Goal: Information Seeking & Learning: Learn about a topic

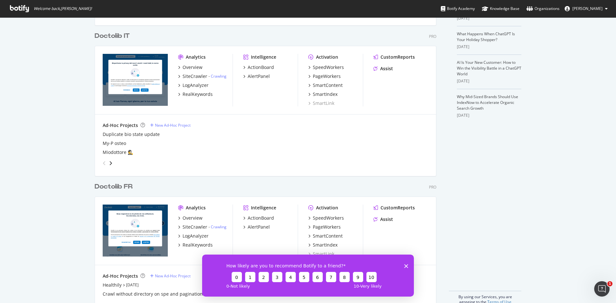
scroll to position [179, 0]
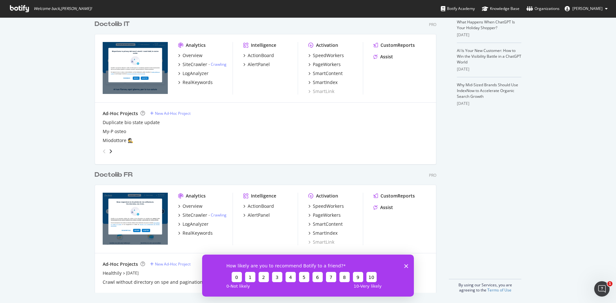
click at [117, 174] on div "Doctolib FR" at bounding box center [114, 174] width 38 height 9
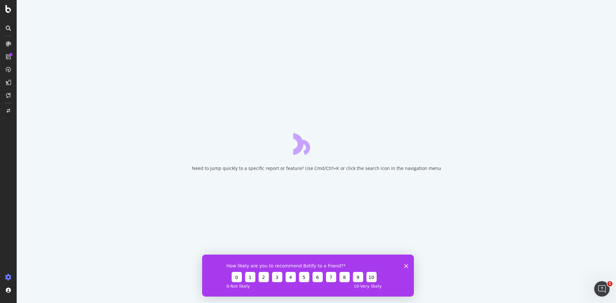
click at [405, 264] on icon "Close survey" at bounding box center [406, 266] width 4 height 4
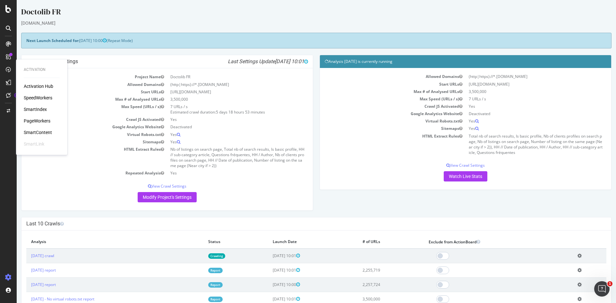
click at [39, 95] on div "SpeedWorkers" at bounding box center [38, 98] width 29 height 6
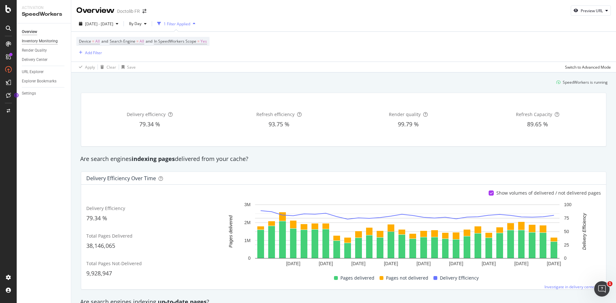
click at [39, 40] on div "Inventory Monitoring" at bounding box center [40, 41] width 36 height 7
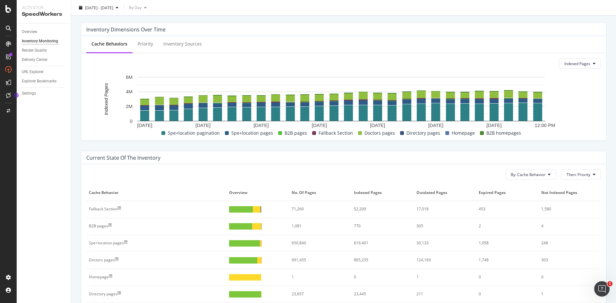
scroll to position [64, 0]
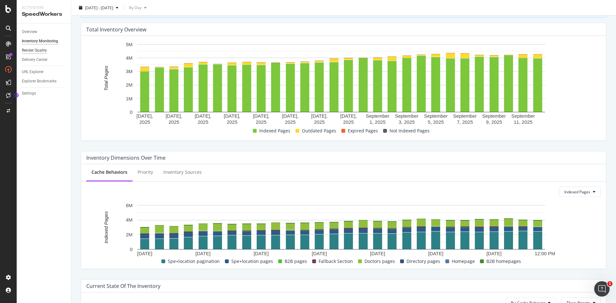
click at [37, 50] on div "Render Quality" at bounding box center [34, 50] width 25 height 7
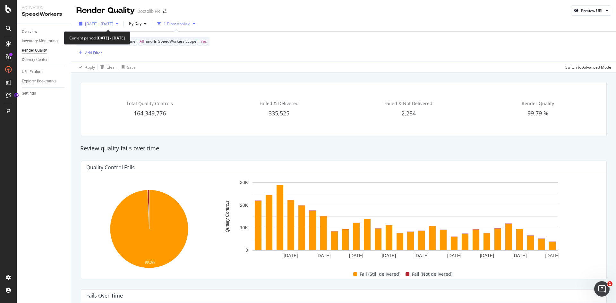
click at [113, 26] on span "2025 Aug. 16th - Sep. 12th" at bounding box center [99, 23] width 28 height 5
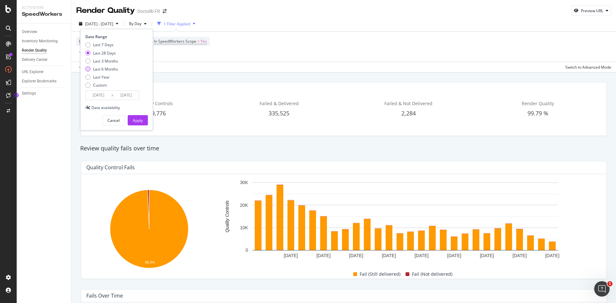
click at [87, 69] on div "Last 6 Months" at bounding box center [87, 68] width 5 height 5
type input "2025/03/13"
click at [132, 114] on div "Cancel Apply" at bounding box center [116, 117] width 63 height 15
click at [134, 118] on div "Apply" at bounding box center [138, 120] width 10 height 5
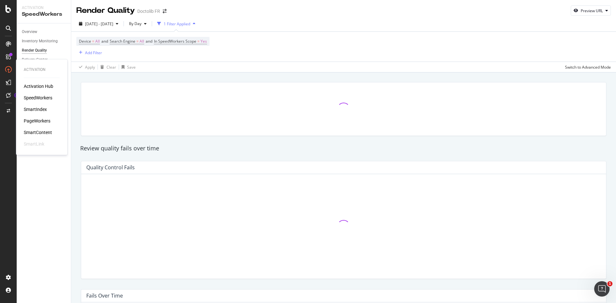
click at [29, 108] on div "SmartIndex" at bounding box center [35, 109] width 23 height 6
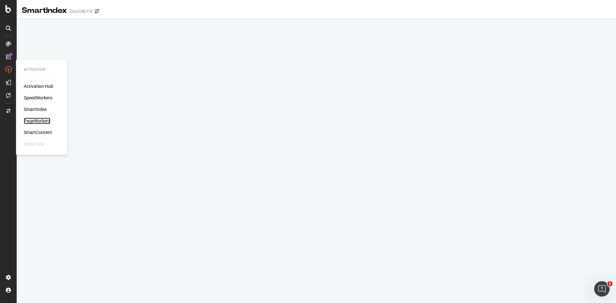
click at [39, 120] on div "PageWorkers" at bounding box center [37, 121] width 27 height 6
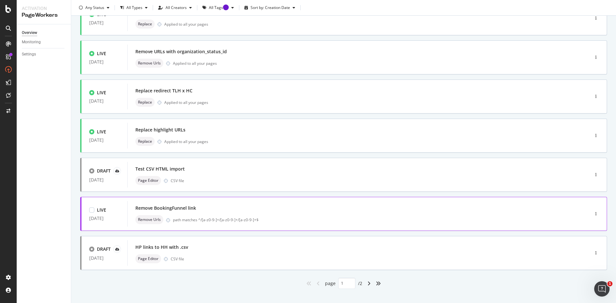
scroll to position [183, 0]
